Goal: Complete application form: Complete application form

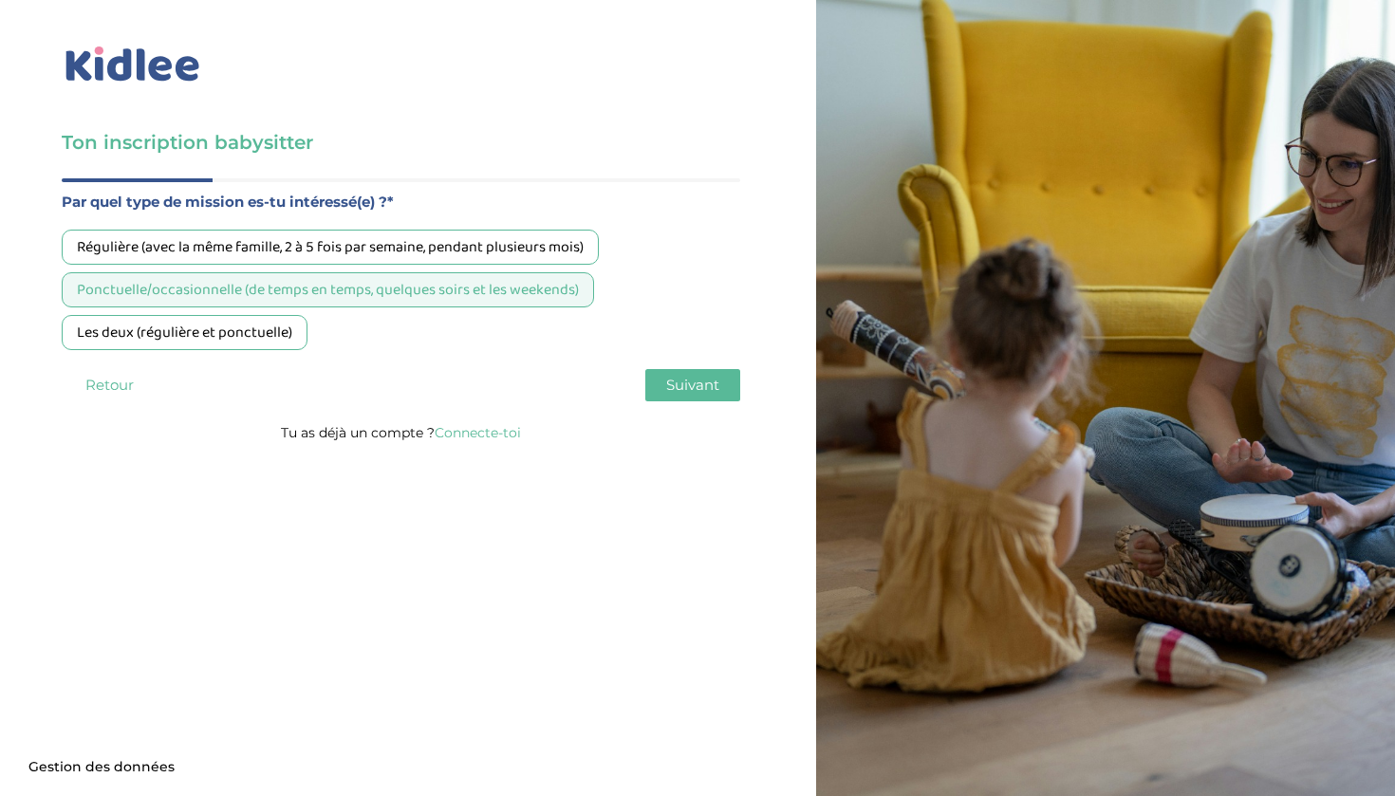
click at [254, 336] on div "Les deux (régulière et ponctuelle)" at bounding box center [185, 332] width 246 height 35
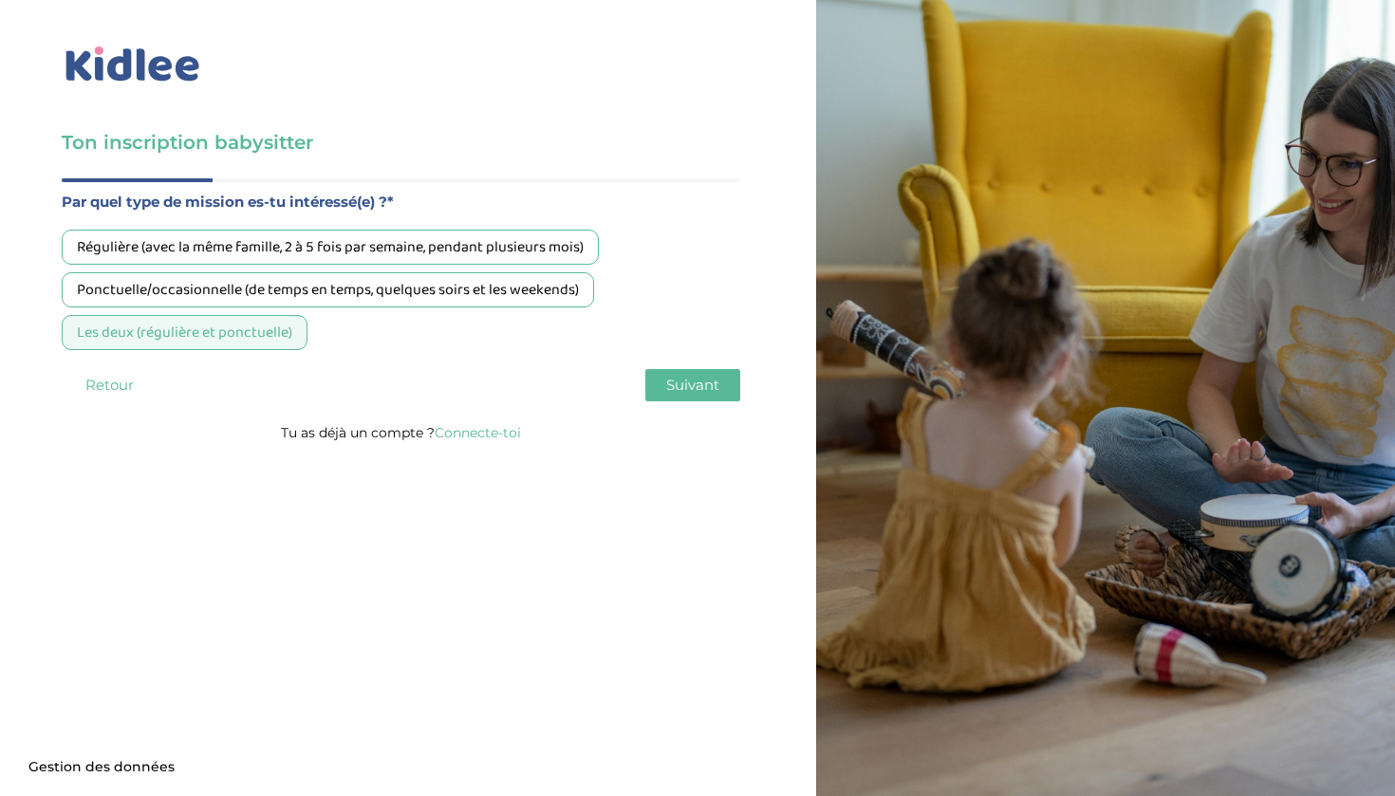
click at [671, 389] on span "Suivant" at bounding box center [692, 385] width 53 height 18
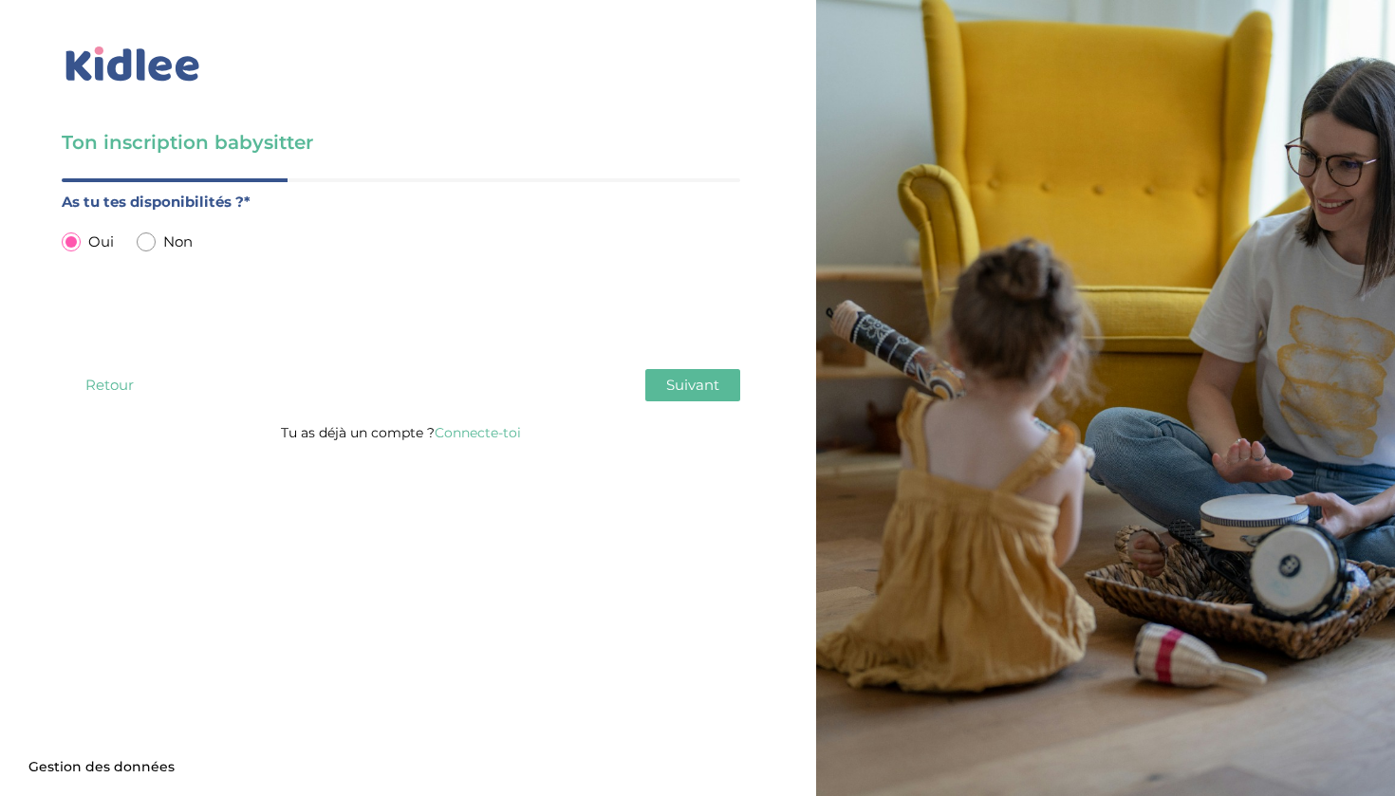
click at [688, 392] on span "Suivant" at bounding box center [692, 385] width 53 height 18
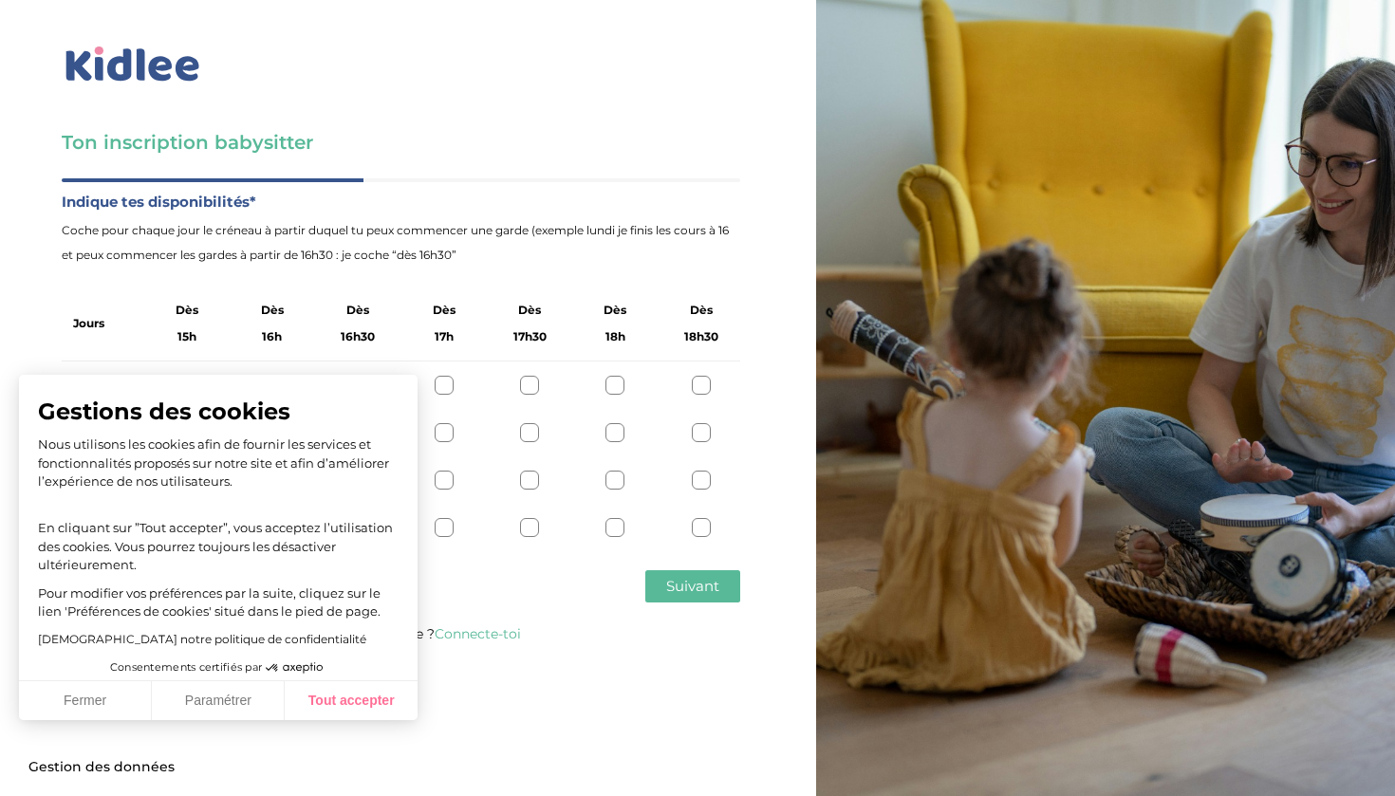
click at [377, 699] on button "Tout accepter" at bounding box center [351, 702] width 133 height 40
checkbox input "true"
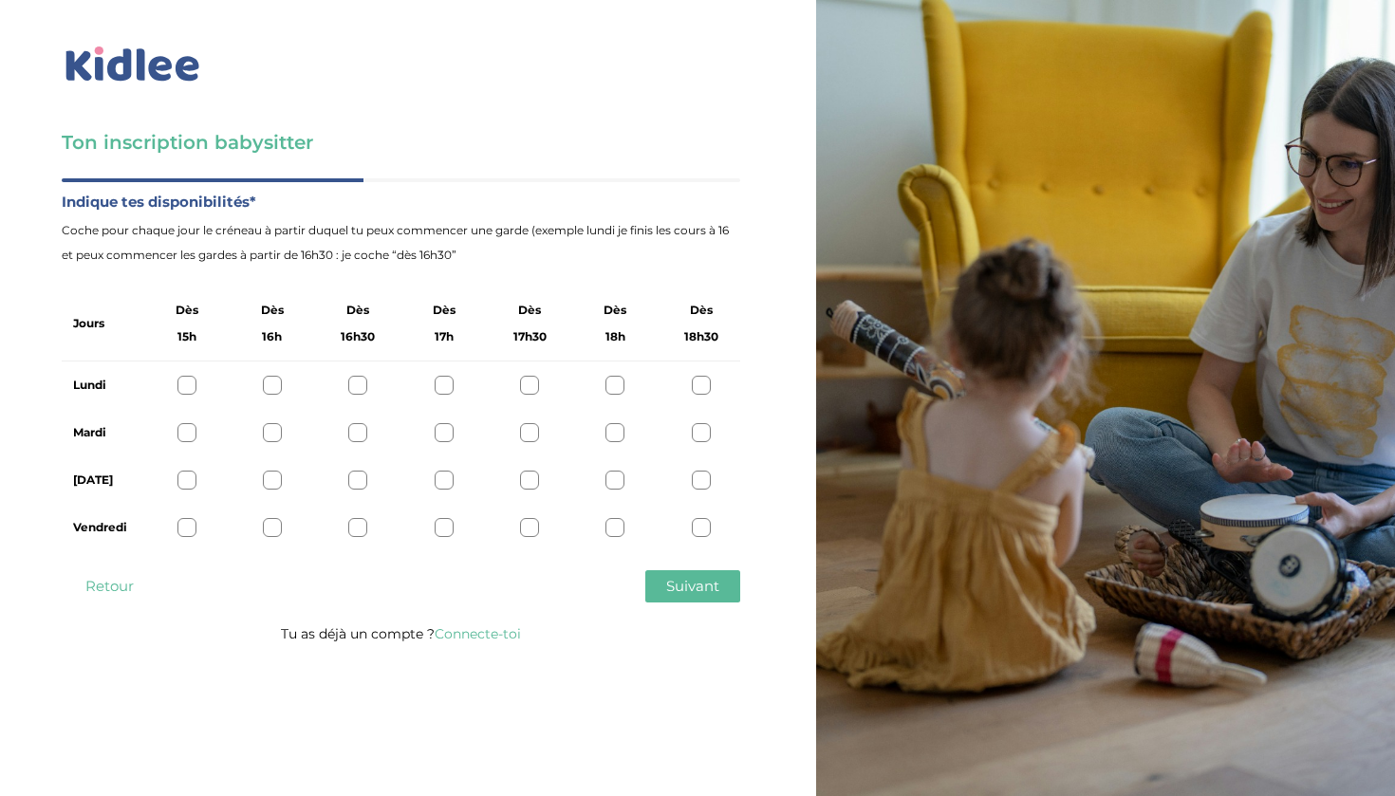
click at [190, 478] on div at bounding box center [187, 480] width 19 height 19
click at [184, 521] on div at bounding box center [187, 527] width 19 height 19
click at [273, 481] on div at bounding box center [272, 480] width 19 height 19
click at [276, 524] on div at bounding box center [272, 527] width 19 height 19
click at [188, 479] on div at bounding box center [187, 480] width 19 height 19
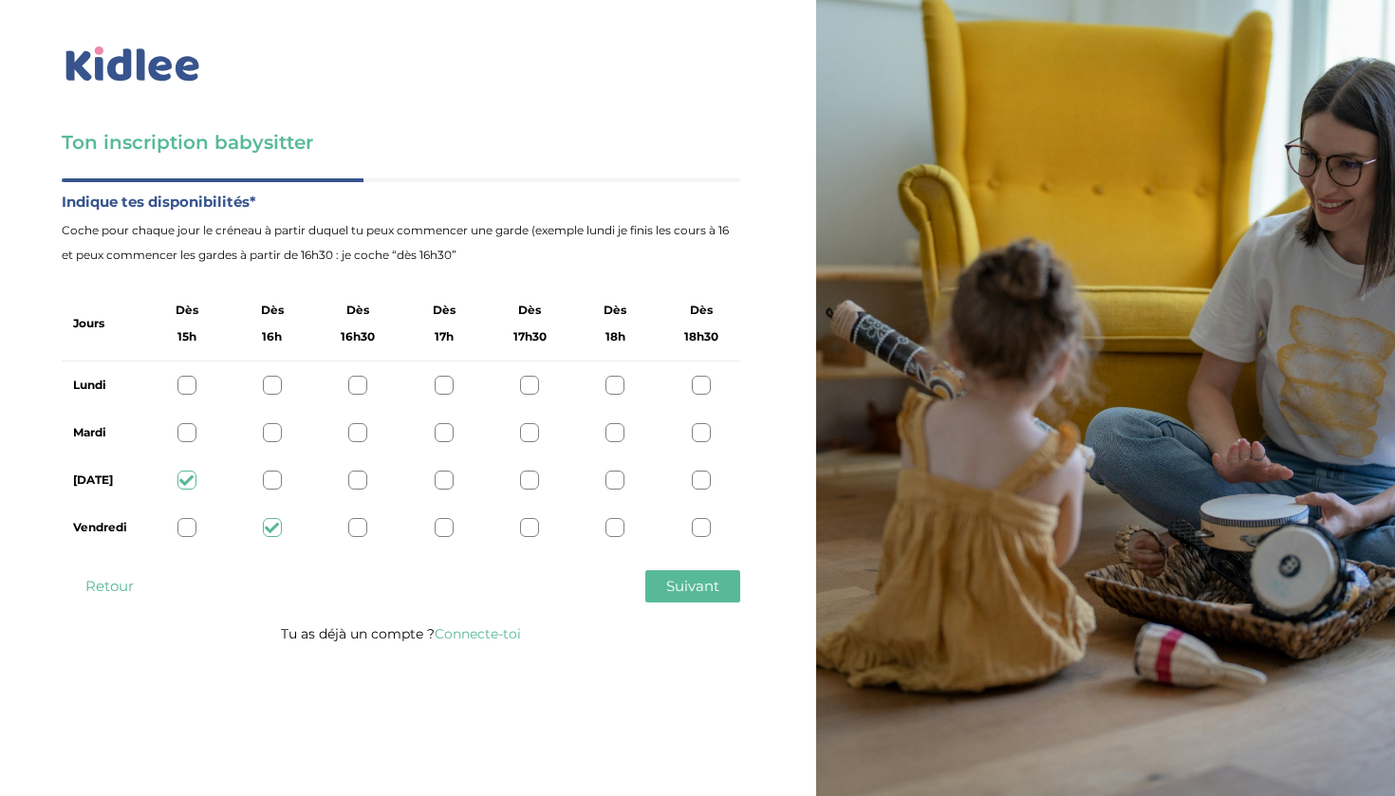
click at [190, 526] on div at bounding box center [187, 527] width 19 height 19
click at [353, 529] on div at bounding box center [357, 527] width 19 height 19
click at [187, 529] on div at bounding box center [187, 527] width 19 height 19
click at [699, 432] on div at bounding box center [701, 432] width 19 height 19
click at [697, 388] on div at bounding box center [701, 385] width 19 height 19
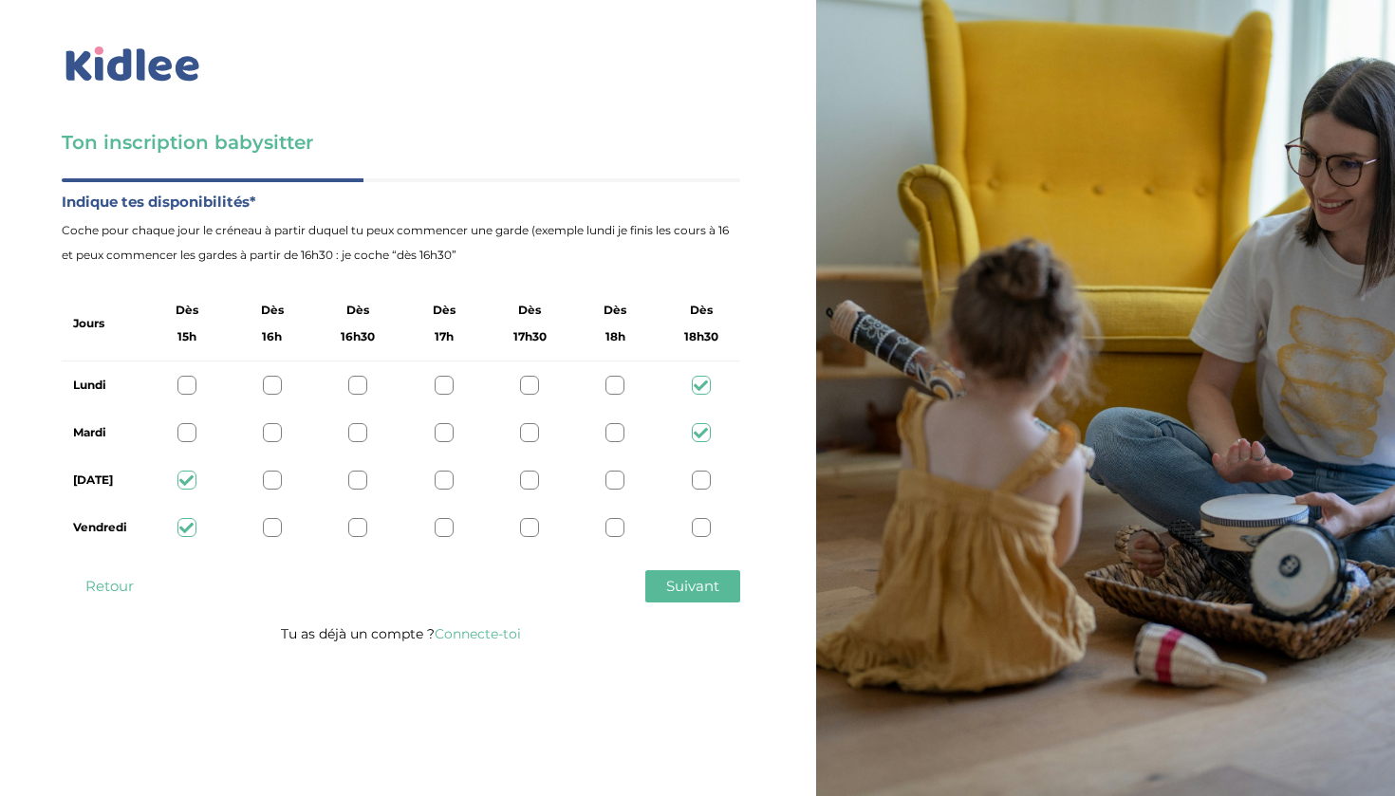
click at [710, 577] on span "Suivant" at bounding box center [692, 586] width 53 height 18
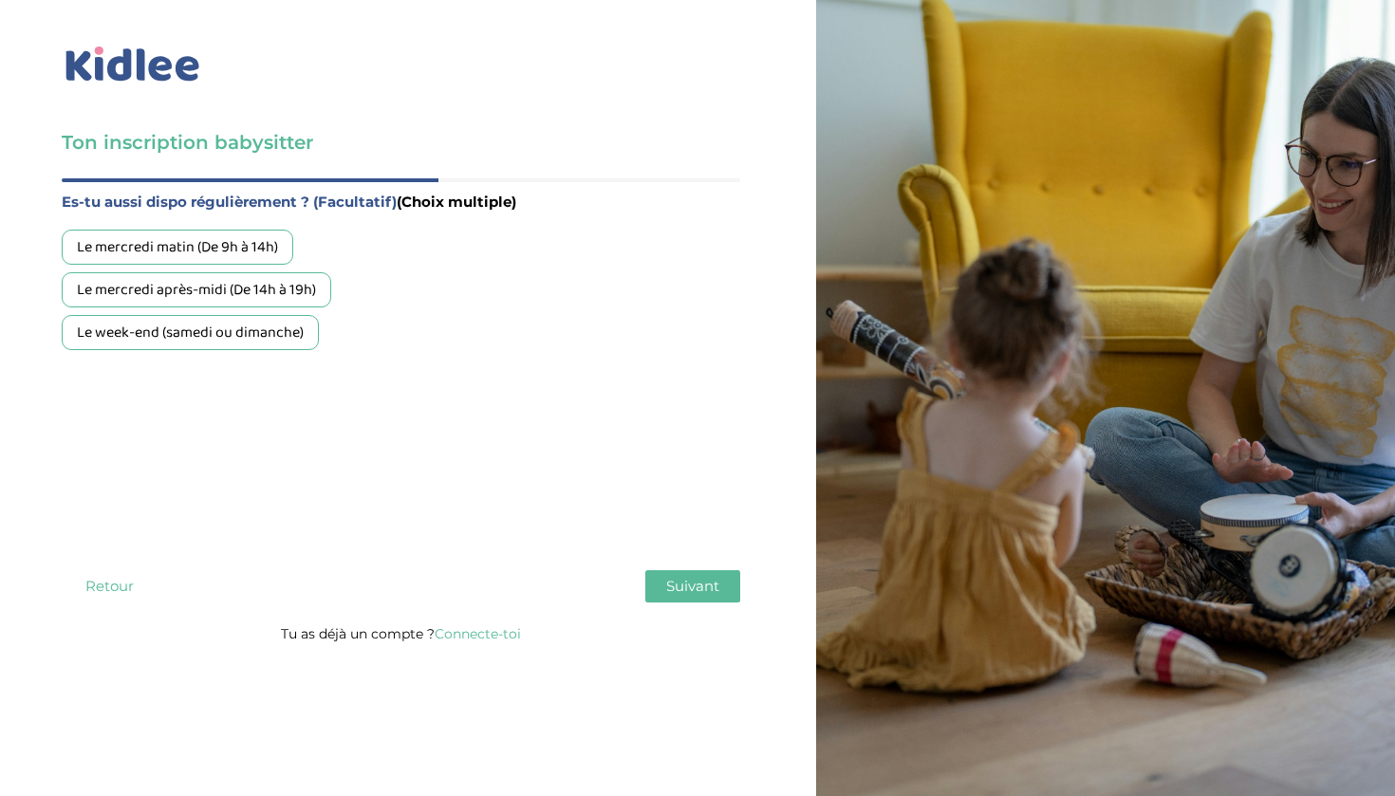
click at [287, 341] on div "Le week-end (samedi ou dimanche)" at bounding box center [190, 332] width 257 height 35
click at [727, 593] on button "Suivant" at bounding box center [692, 586] width 95 height 32
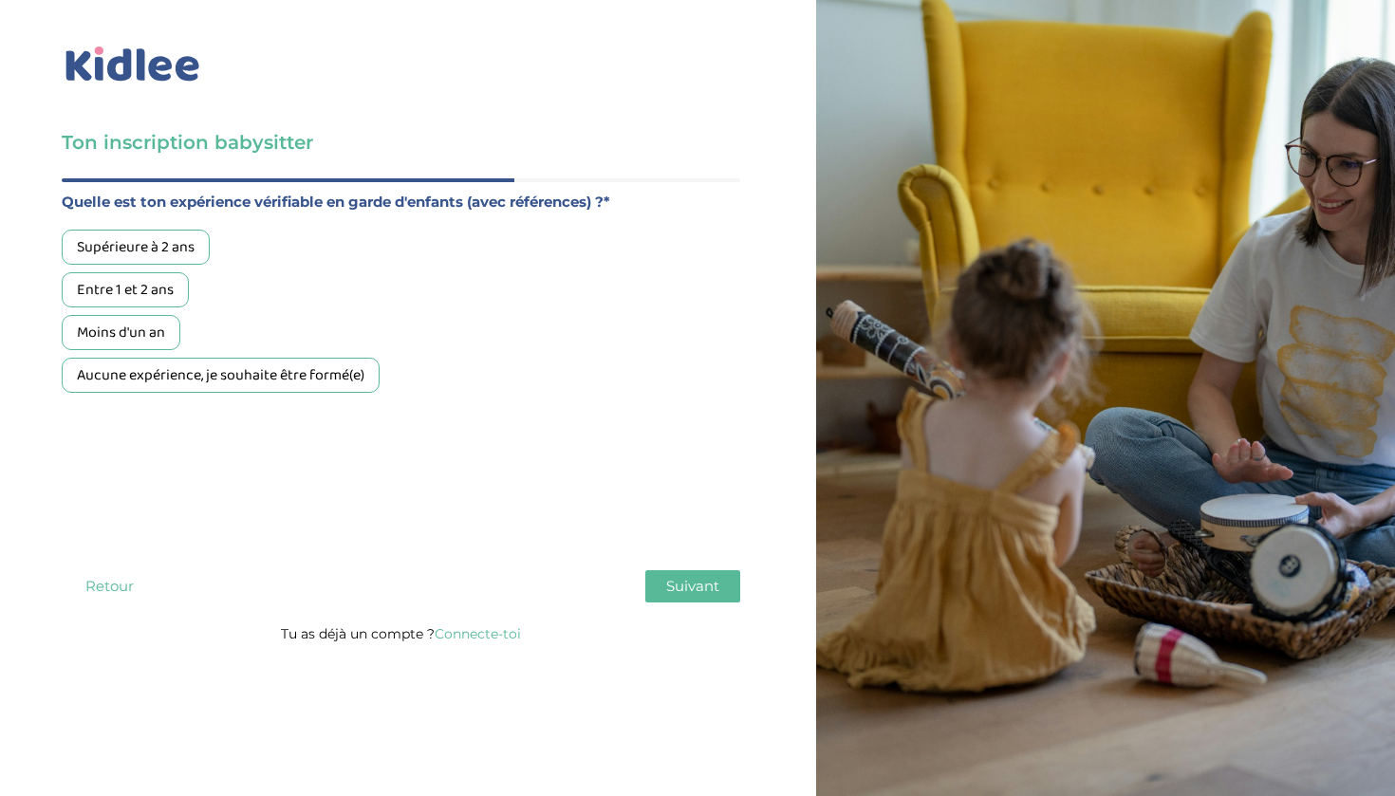
click at [163, 287] on div "Entre 1 et 2 ans" at bounding box center [125, 289] width 127 height 35
click at [695, 576] on button "Suivant" at bounding box center [692, 586] width 95 height 32
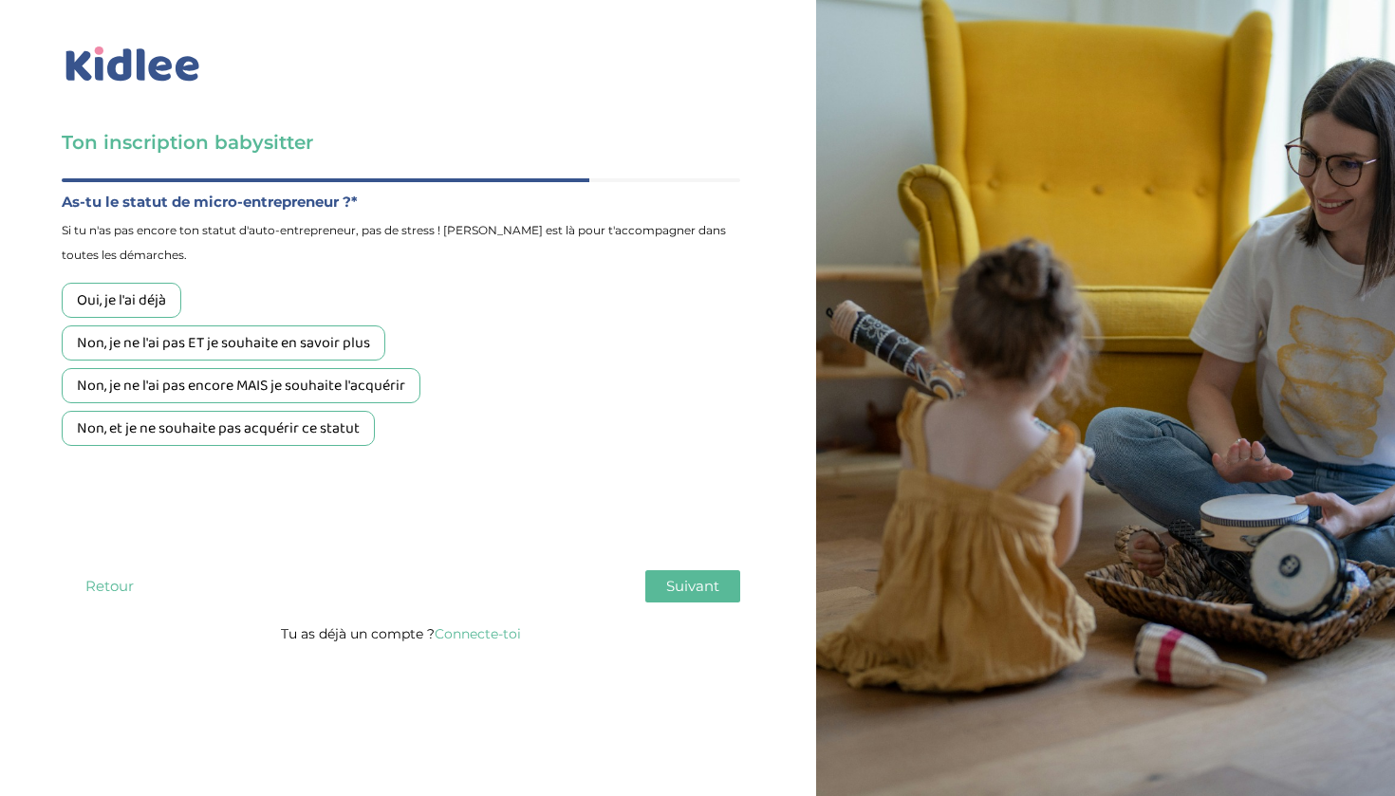
click at [320, 338] on div "Non, je ne l'ai pas ET je souhaite en savoir plus" at bounding box center [224, 343] width 324 height 35
click at [684, 577] on span "Suivant" at bounding box center [692, 586] width 53 height 18
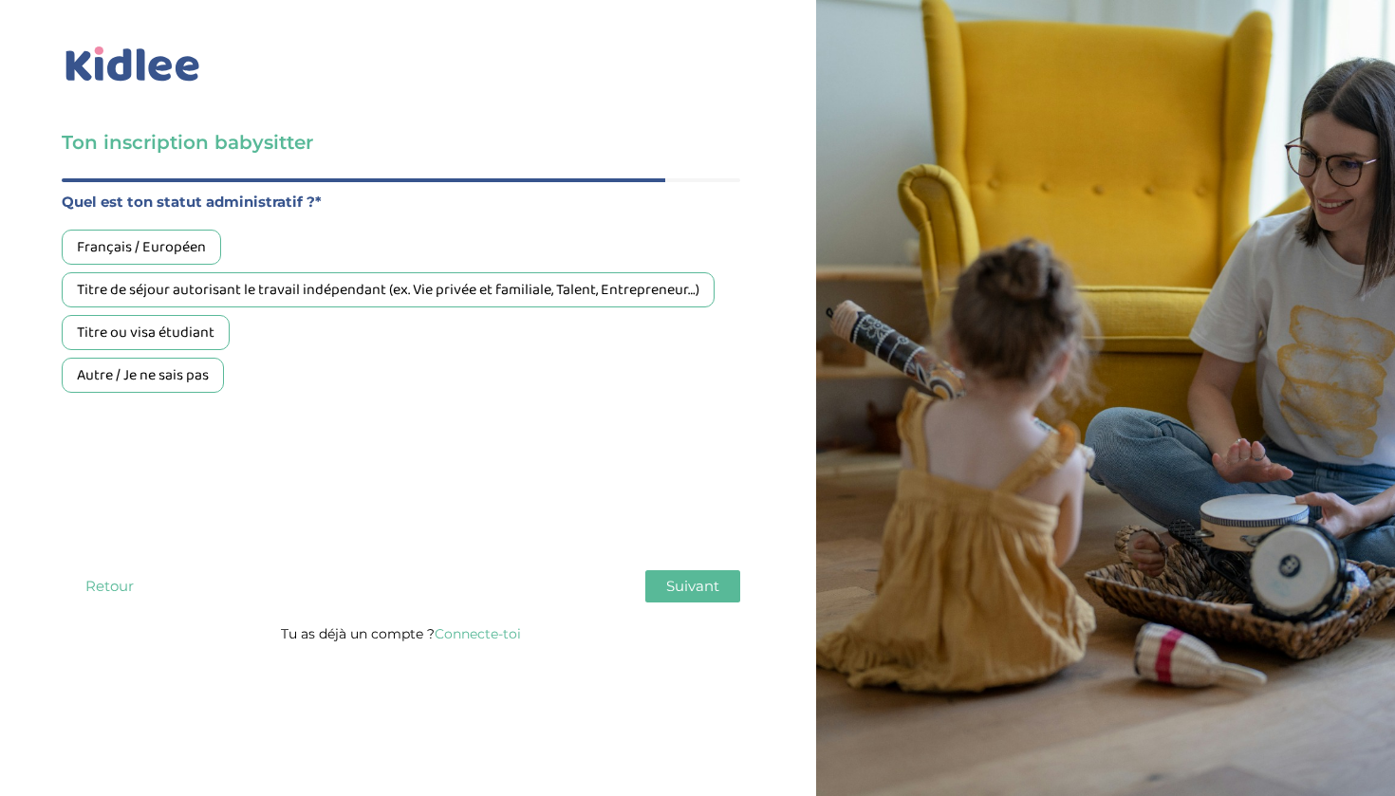
click at [179, 255] on div "Français / Européen" at bounding box center [141, 247] width 159 height 35
click at [710, 580] on span "Suivant" at bounding box center [692, 586] width 53 height 18
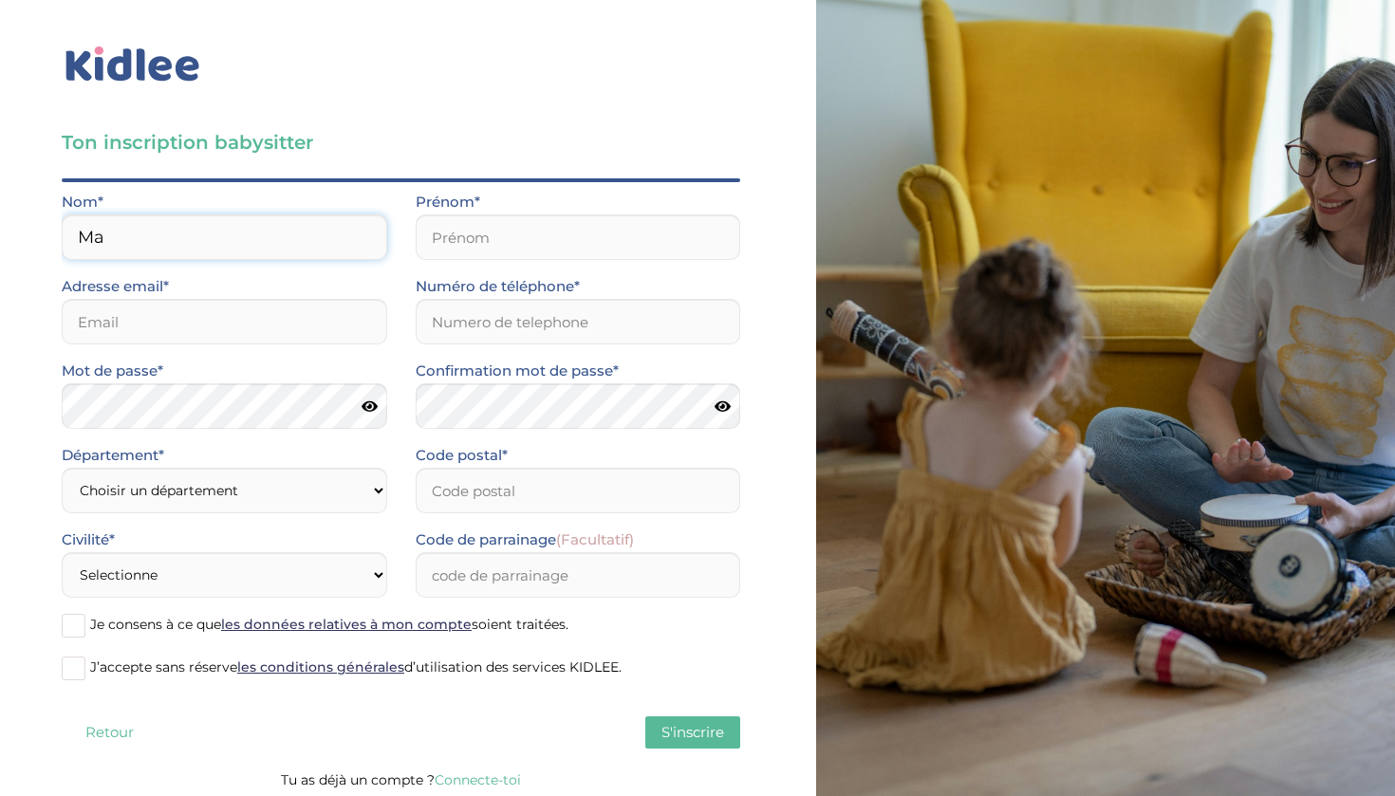
type input "Mar"
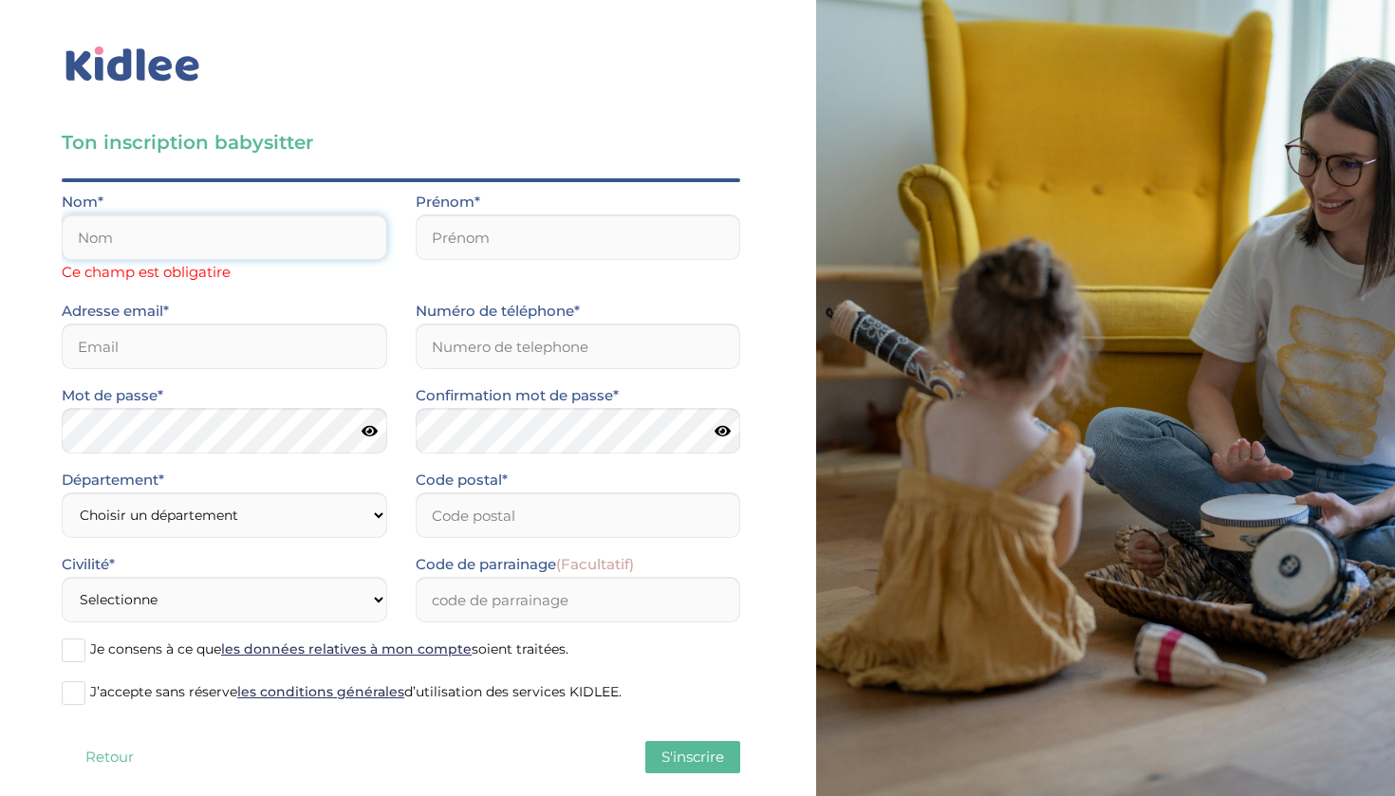
type input "Marcadier"
type input "Aliénor"
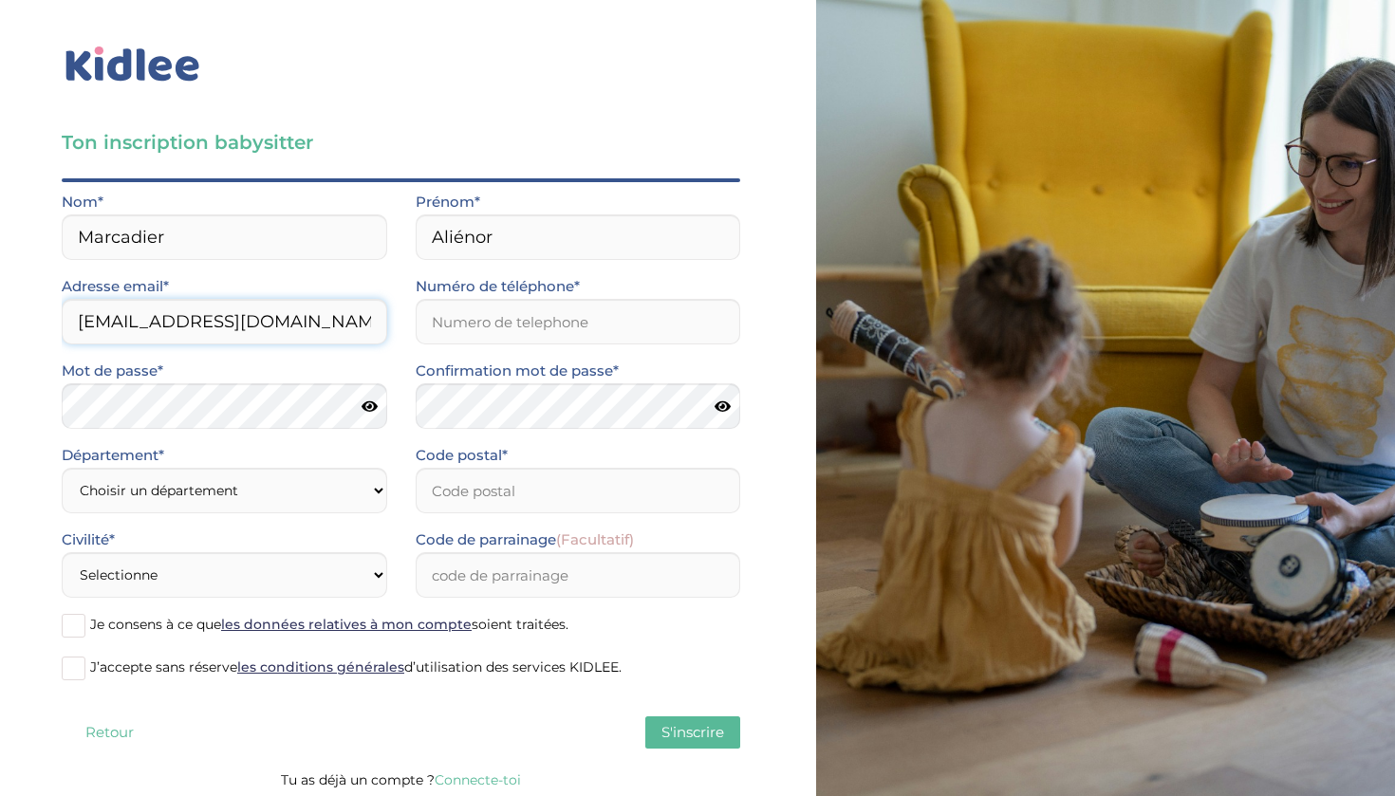
type input "[EMAIL_ADDRESS][DOMAIN_NAME]"
type input "0777657346"
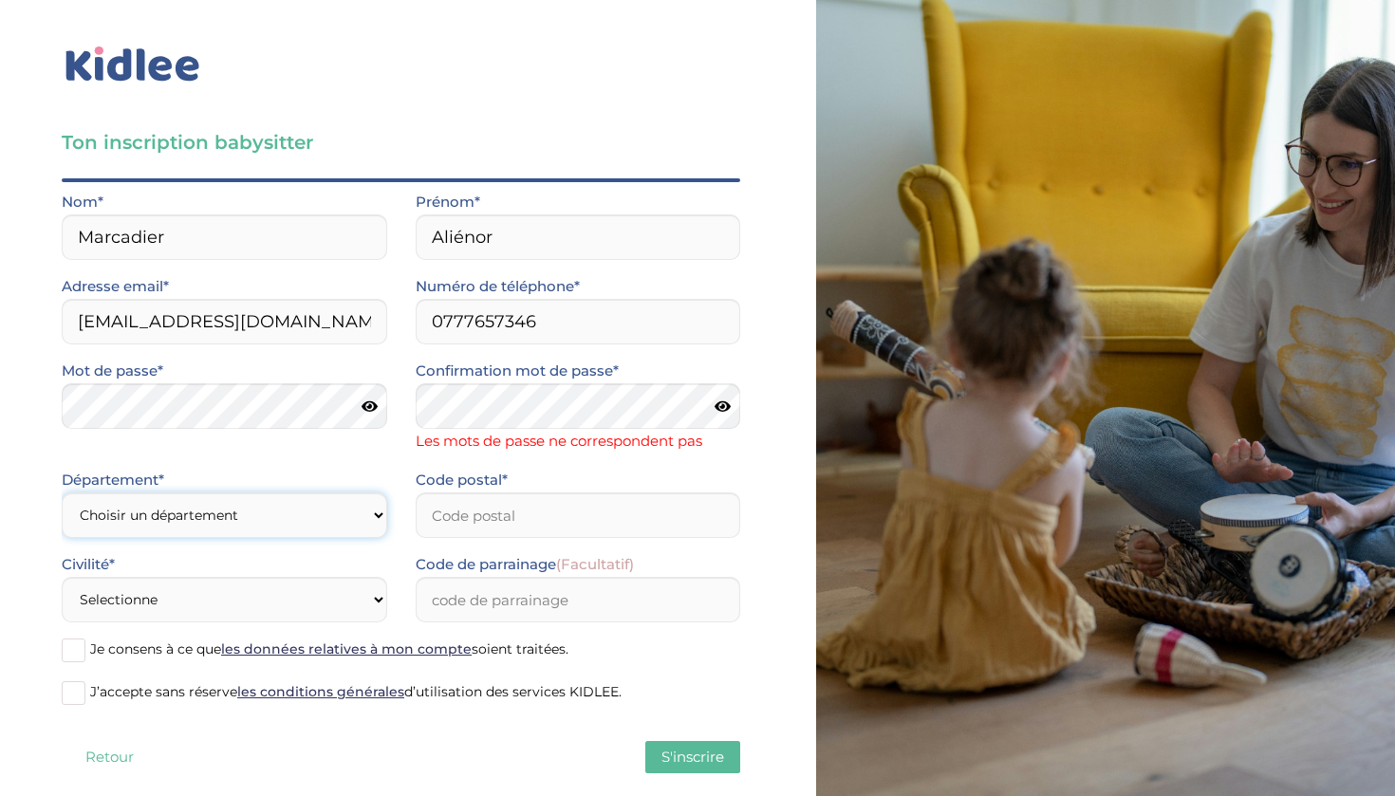
select select "75"
click at [726, 406] on icon at bounding box center [723, 407] width 16 height 14
click at [370, 407] on icon at bounding box center [370, 407] width 16 height 14
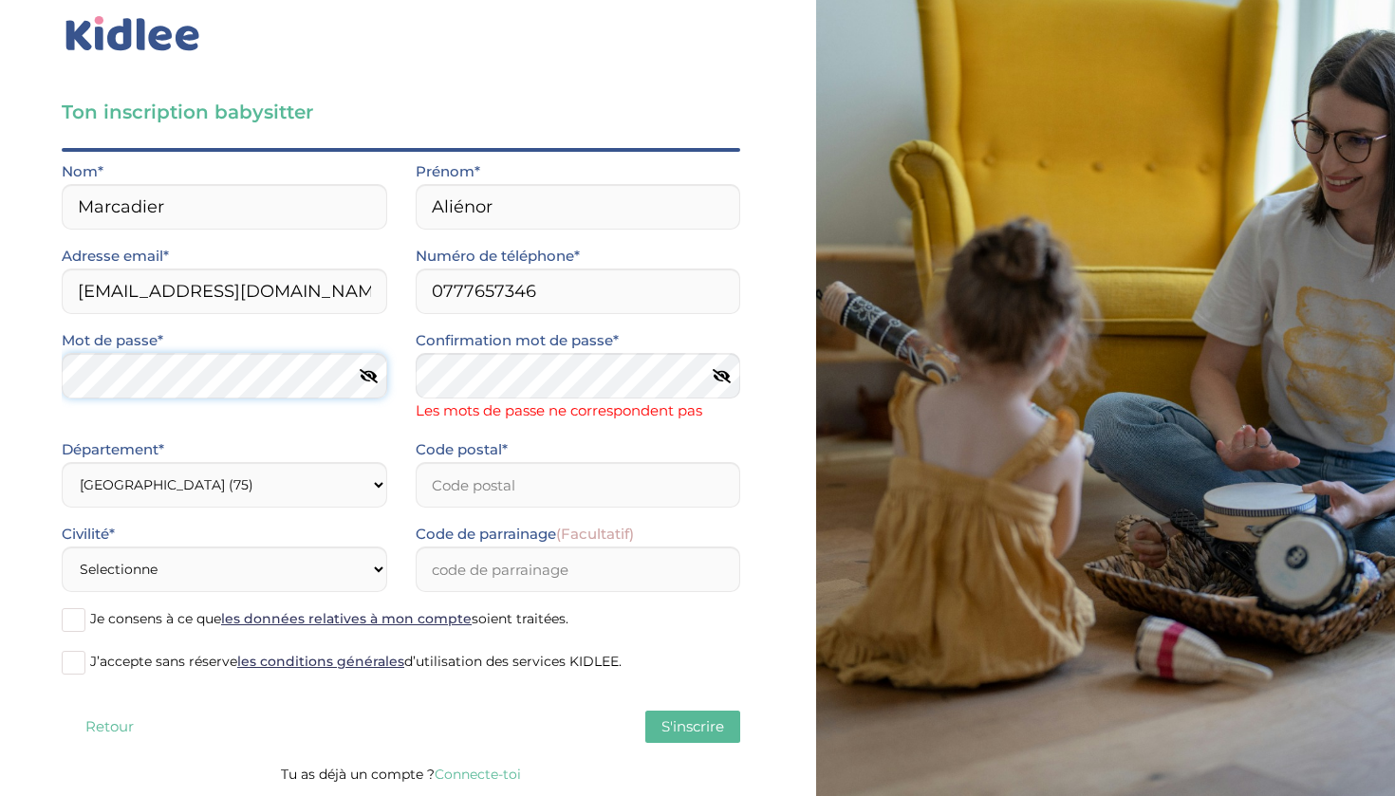
scroll to position [30, 0]
click at [474, 489] on input "Code postal*" at bounding box center [579, 485] width 326 height 46
type input "75015"
select select "1"
click at [82, 615] on span at bounding box center [74, 620] width 24 height 24
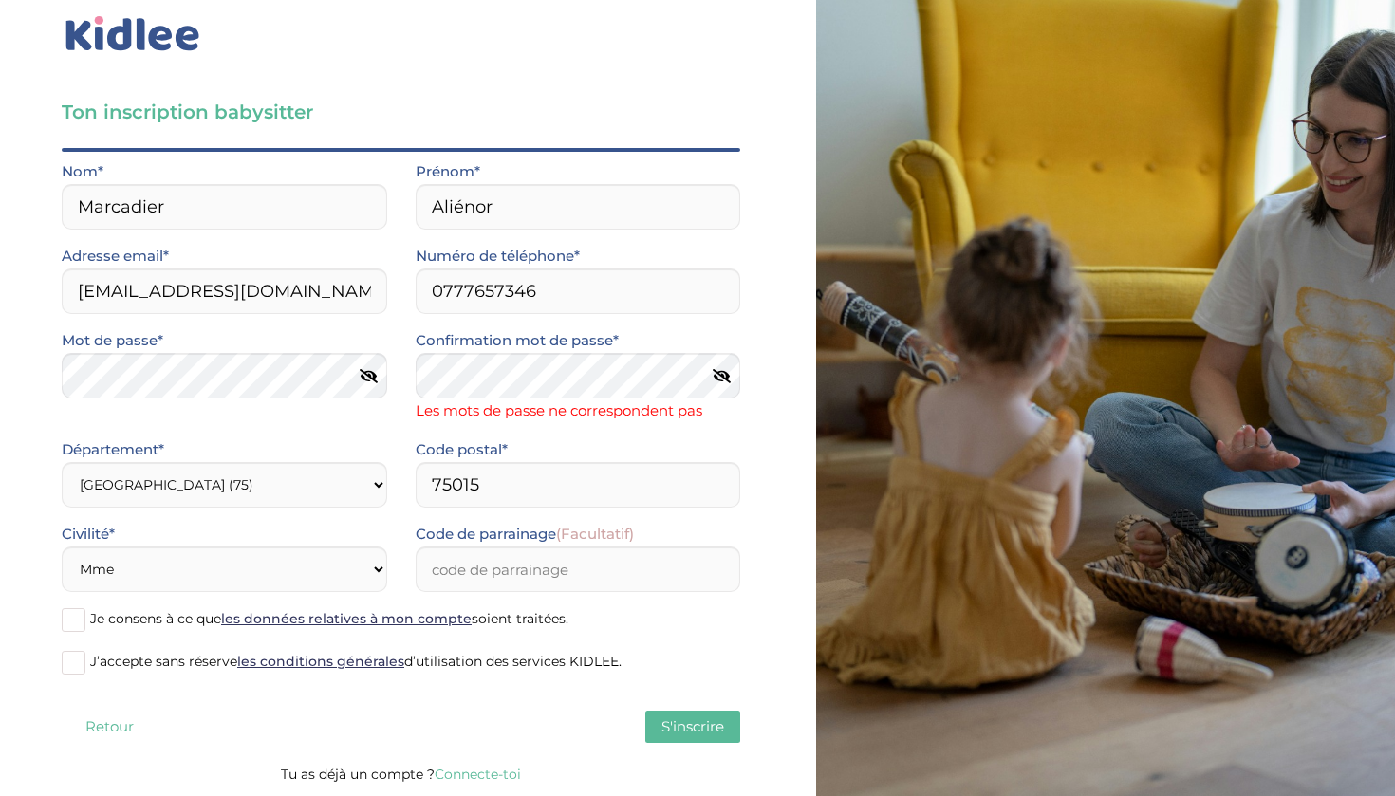
click at [0, 0] on input "Je consens à ce que les données relatives à mon compte soient traitées." at bounding box center [0, 0] width 0 height 0
click at [90, 660] on span "J’accepte sans réserve les conditions générales d’utilisation des services KIDL…" at bounding box center [356, 661] width 532 height 17
click at [0, 0] on input "J’accepte sans réserve les conditions générales d’utilisation des services KIDL…" at bounding box center [0, 0] width 0 height 0
click at [690, 720] on span "S'inscrire" at bounding box center [693, 727] width 63 height 18
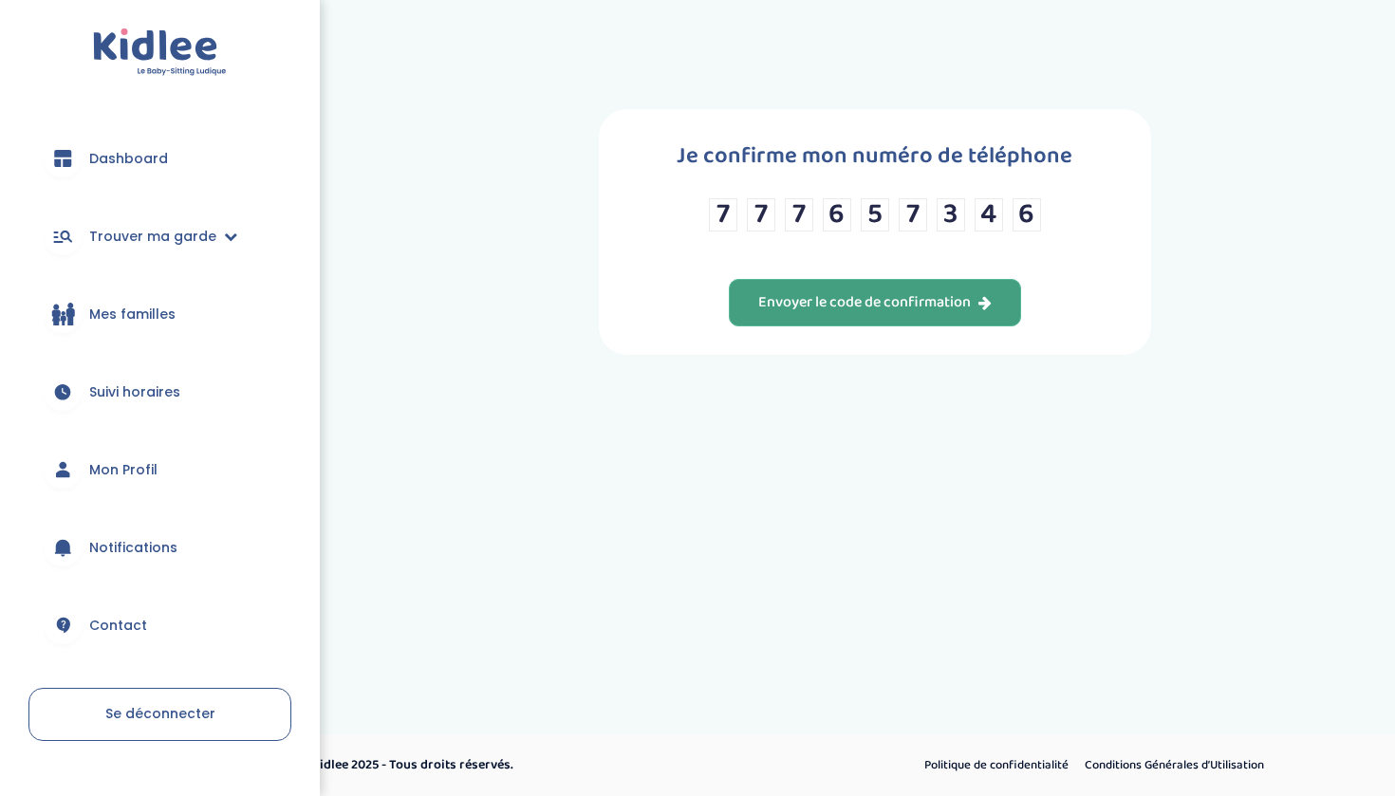
click at [801, 309] on div "Envoyer le code de confirmation" at bounding box center [875, 303] width 234 height 22
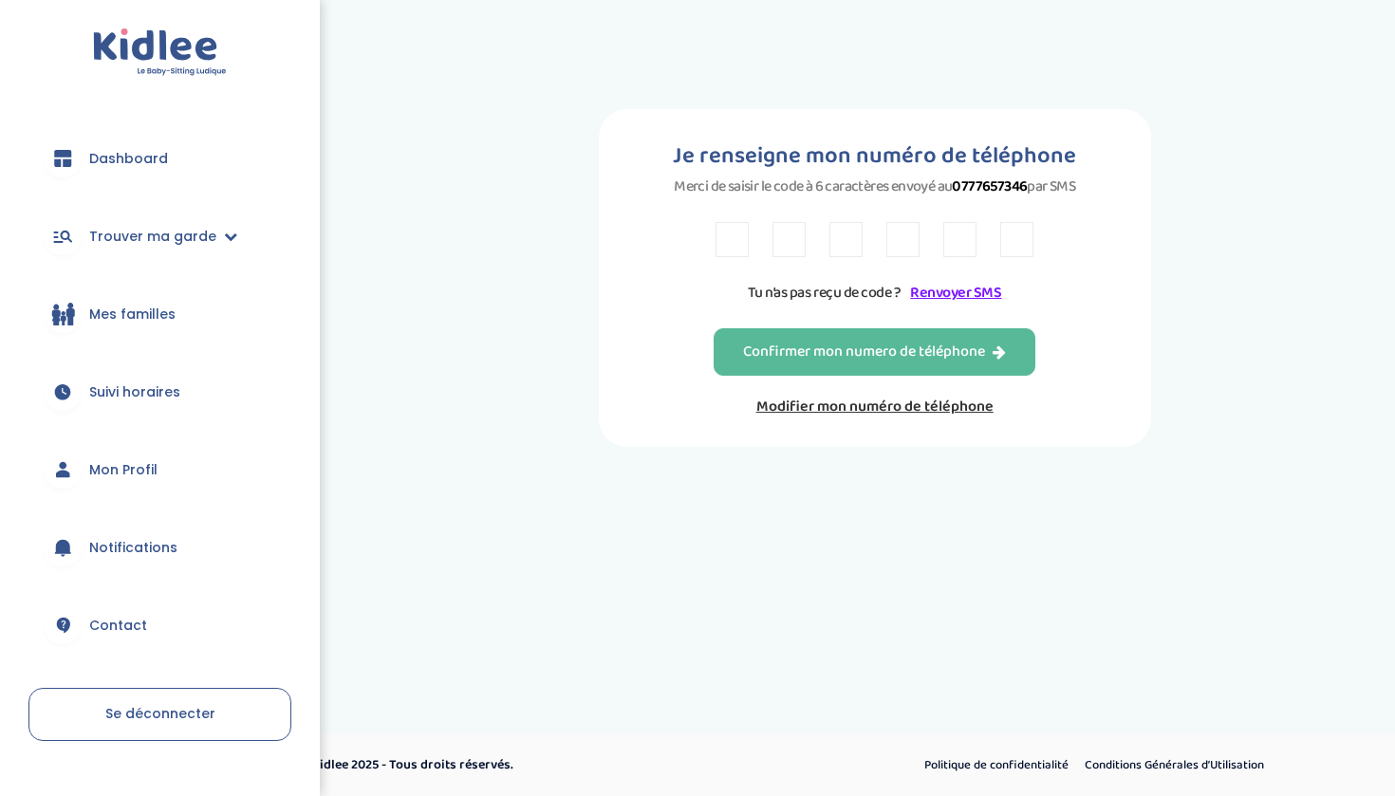
click at [723, 248] on input "text" at bounding box center [732, 239] width 33 height 35
type input "V"
type input "Y"
type input "Z"
type input "2"
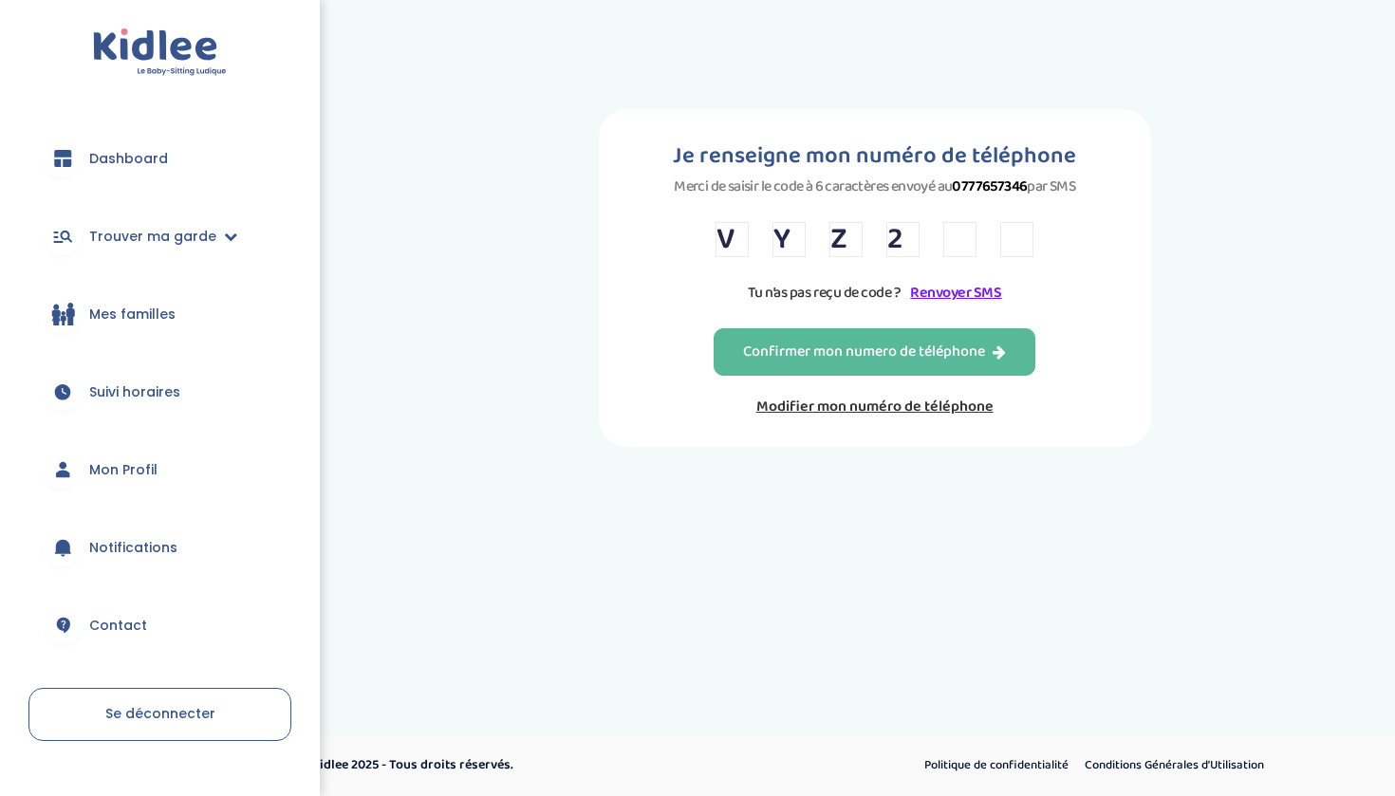
type input "P"
type input "6"
click at [786, 359] on div "Confirmer mon numero de téléphone" at bounding box center [874, 353] width 263 height 22
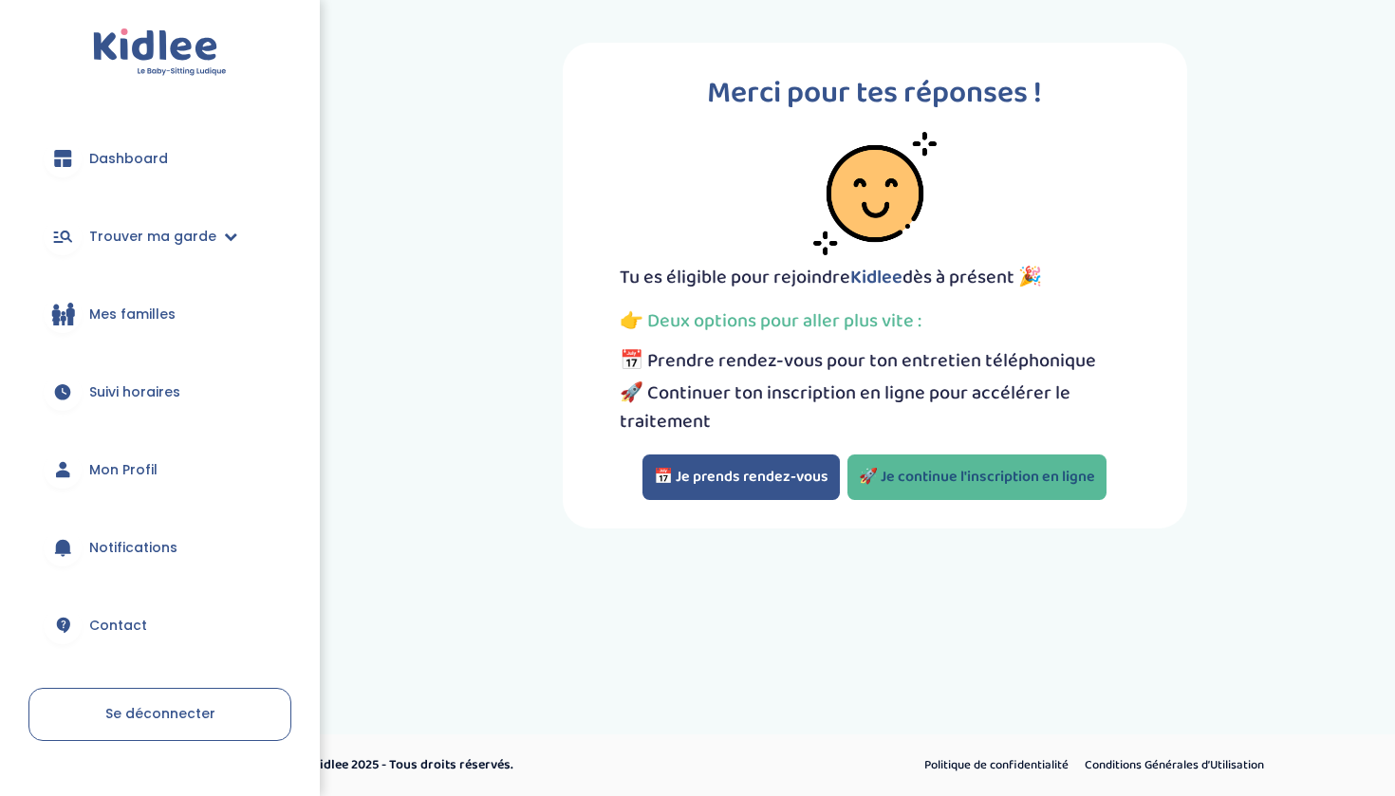
click at [866, 478] on link "🚀 Je continue l'inscription en ligne" at bounding box center [977, 478] width 259 height 46
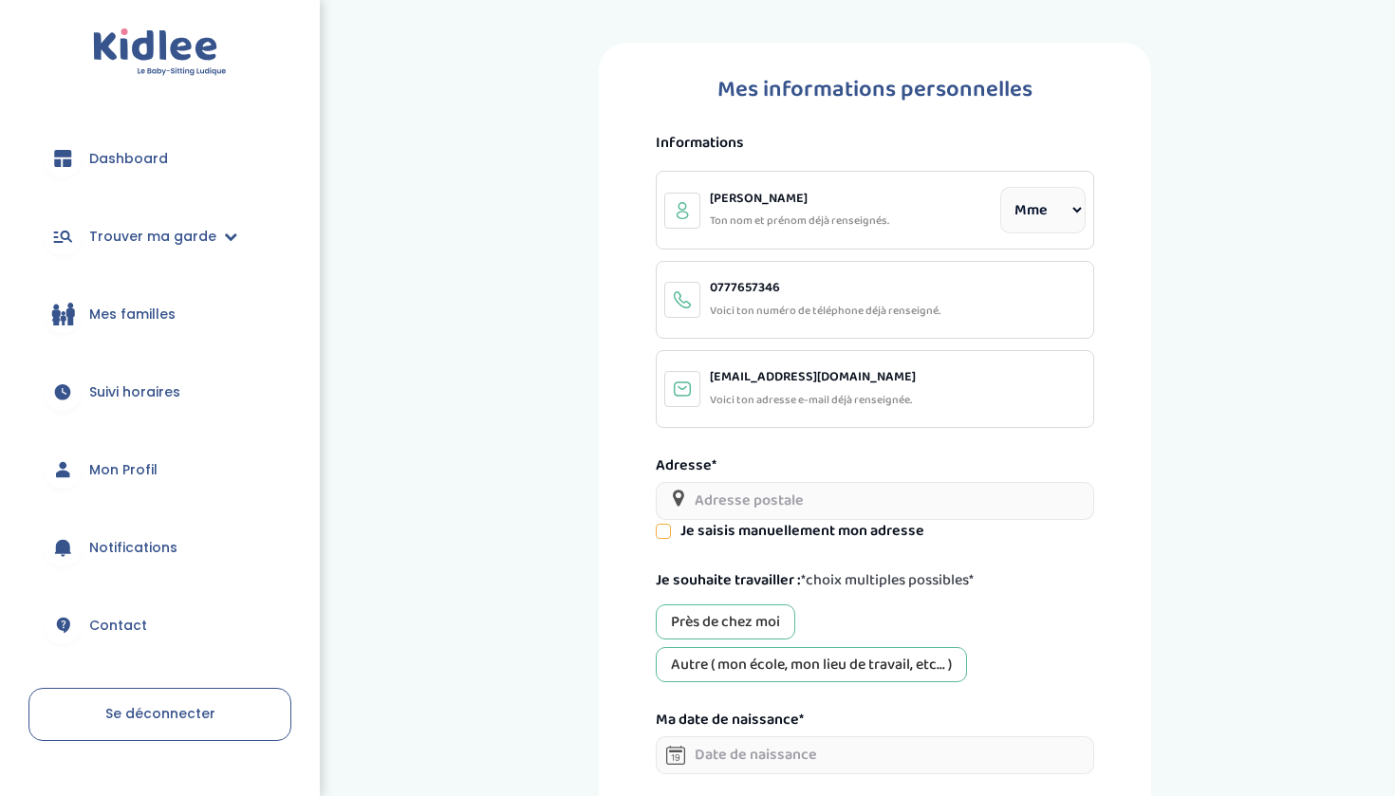
select select "1"
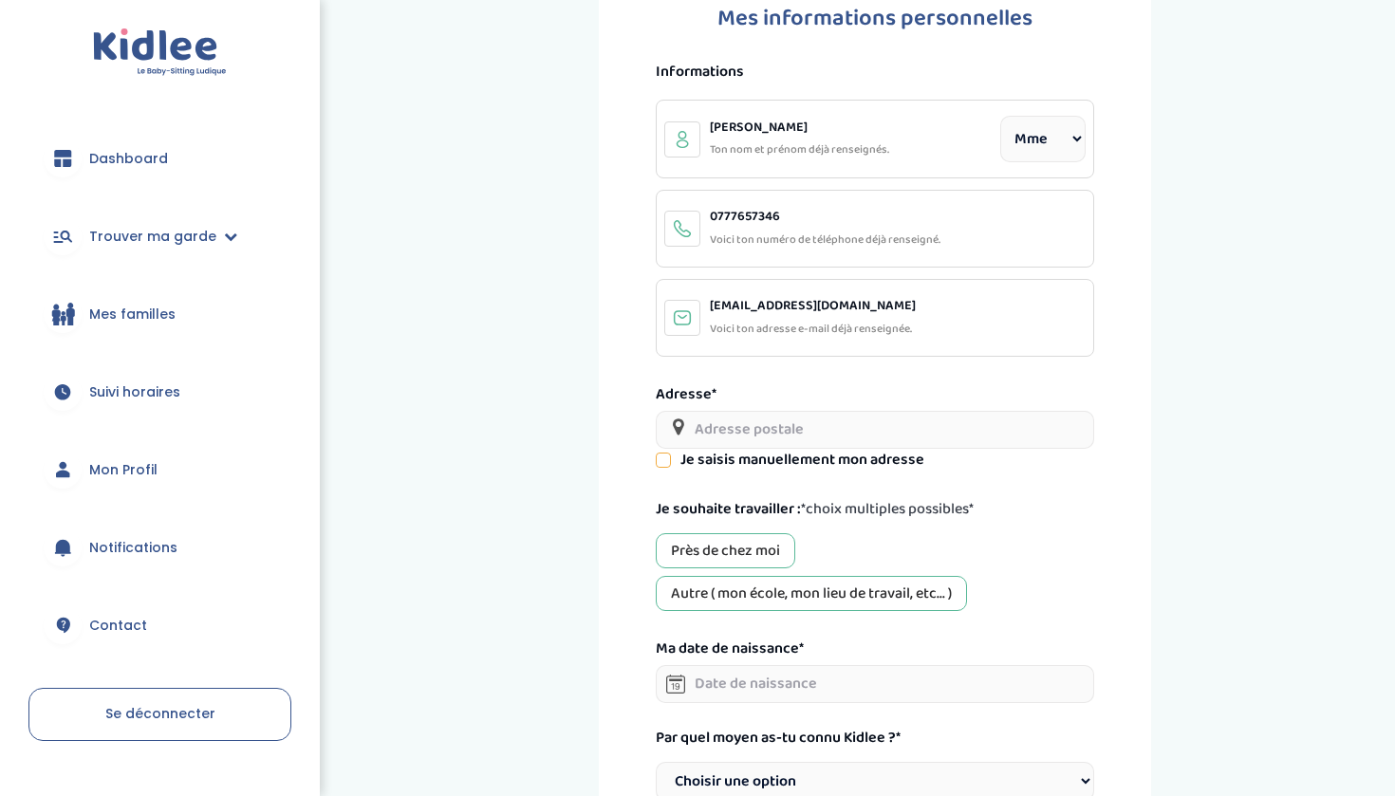
scroll to position [131, 0]
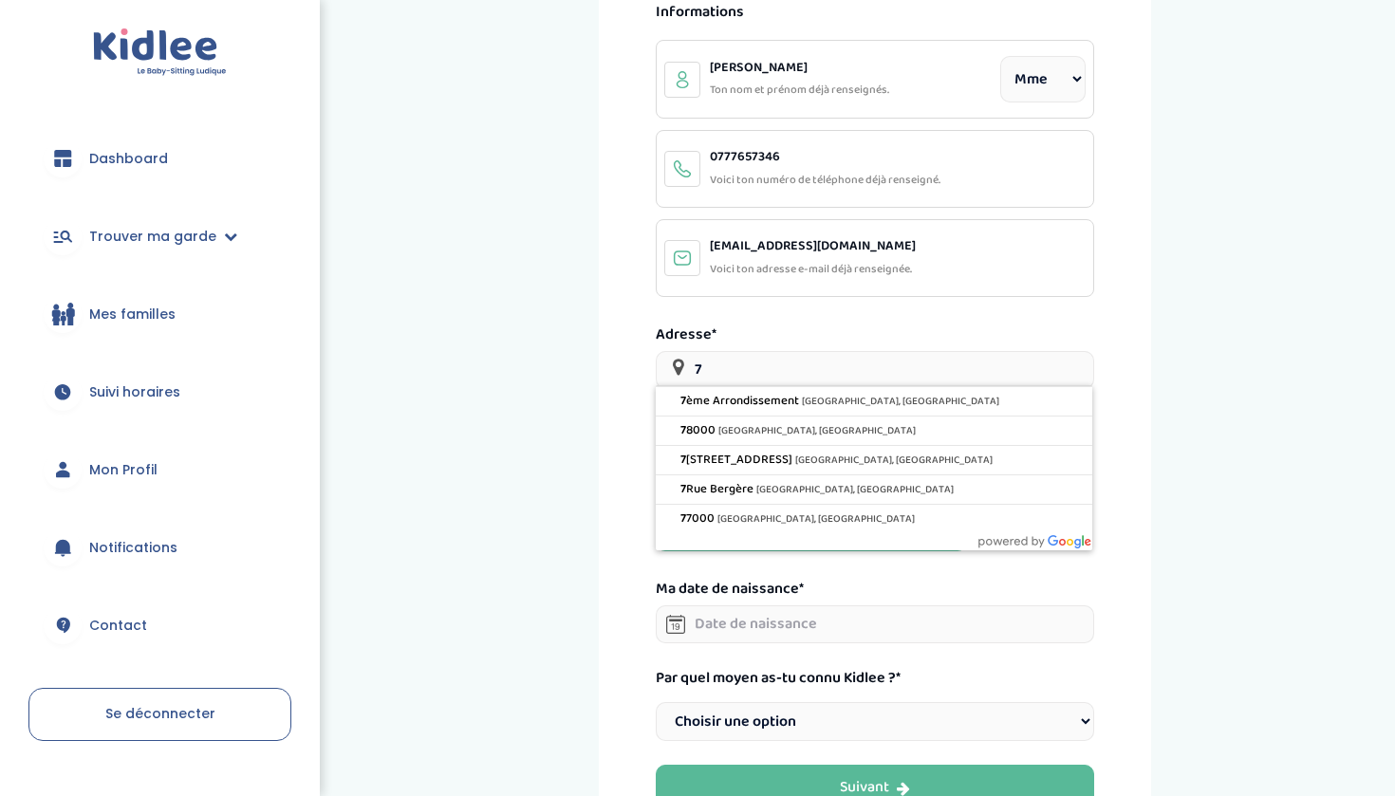
type input "7"
